Goal: Use online tool/utility: Use online tool/utility

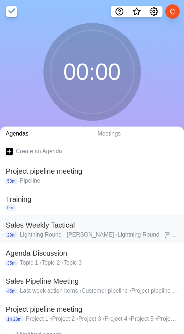
click at [43, 235] on p "Lightning Round - [PERSON_NAME] • Lightning Round - [PERSON_NAME] • Lightning R…" at bounding box center [99, 234] width 159 height 9
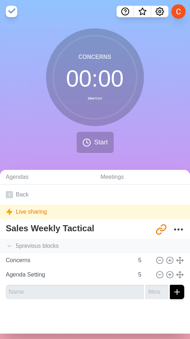
click at [36, 247] on div "5 previous block s" at bounding box center [95, 246] width 190 height 14
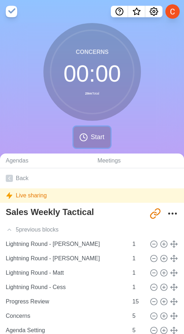
click at [87, 134] on icon at bounding box center [83, 137] width 9 height 9
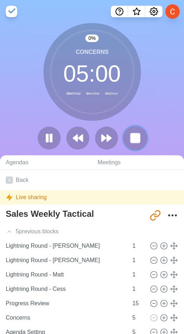
click at [136, 140] on rect at bounding box center [135, 137] width 9 height 9
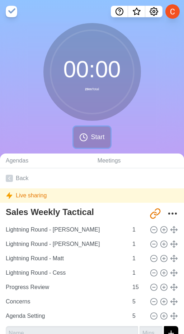
click at [96, 138] on span "Start" at bounding box center [98, 137] width 14 height 10
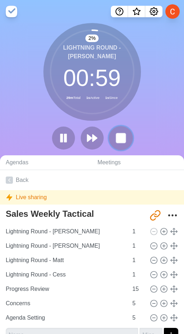
click at [121, 139] on rect at bounding box center [120, 137] width 9 height 9
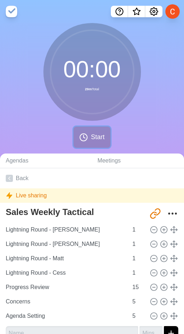
click at [93, 141] on span "Start" at bounding box center [98, 137] width 14 height 10
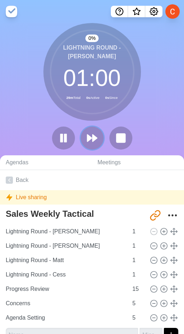
click at [93, 141] on polygon at bounding box center [95, 138] width 4 height 7
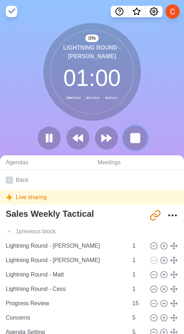
click at [131, 140] on rect at bounding box center [135, 137] width 9 height 9
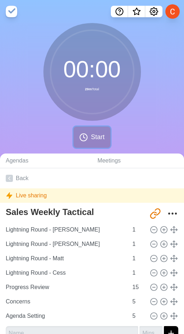
click at [90, 140] on button "Start" at bounding box center [92, 136] width 37 height 21
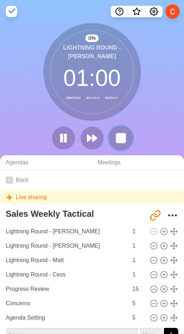
click at [115, 139] on icon at bounding box center [121, 138] width 12 height 12
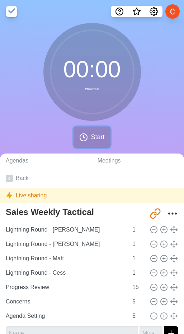
click at [93, 140] on span "Start" at bounding box center [98, 137] width 14 height 10
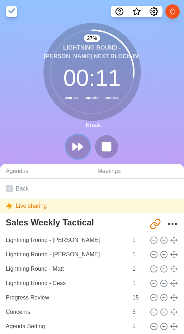
click at [78, 145] on polygon at bounding box center [80, 146] width 5 height 7
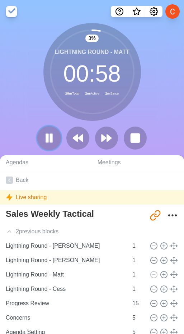
click at [51, 139] on rect at bounding box center [51, 138] width 2 height 8
click at [49, 136] on polygon at bounding box center [49, 137] width 7 height 9
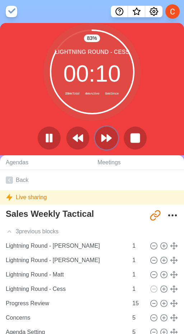
drag, startPoint x: 102, startPoint y: 141, endPoint x: 45, endPoint y: 152, distance: 58.0
click at [102, 141] on polygon at bounding box center [104, 138] width 4 height 7
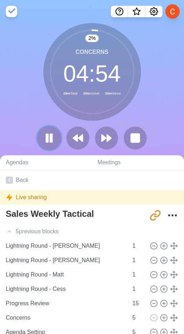
click at [55, 147] on button at bounding box center [49, 138] width 24 height 24
click at [50, 137] on polygon at bounding box center [49, 137] width 7 height 9
